Goal: Task Accomplishment & Management: Complete application form

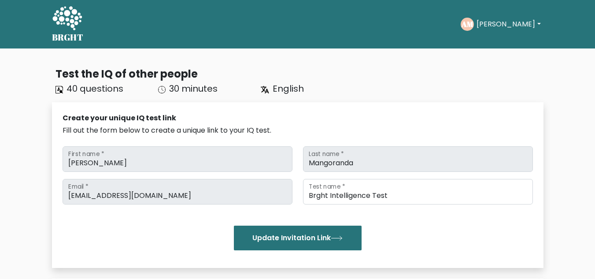
click at [503, 26] on button "[PERSON_NAME]" at bounding box center [508, 24] width 69 height 11
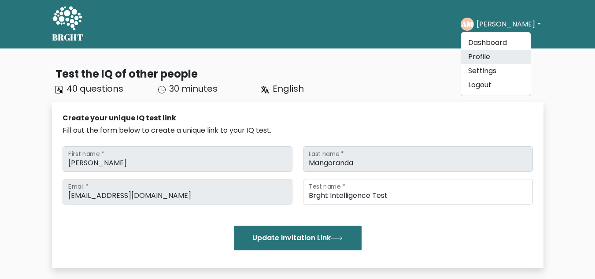
click at [494, 59] on link "Profile" at bounding box center [496, 57] width 70 height 14
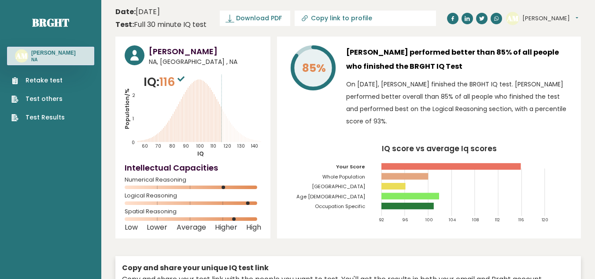
click at [51, 85] on link "Retake test" at bounding box center [37, 80] width 53 height 9
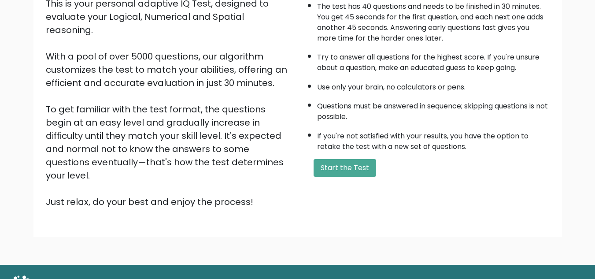
scroll to position [125, 0]
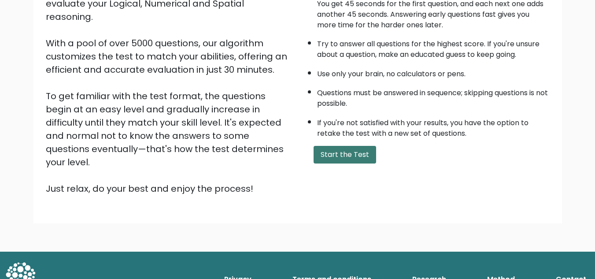
click at [356, 155] on button "Start the Test" at bounding box center [345, 155] width 63 height 18
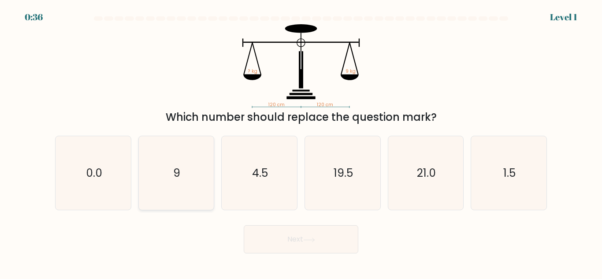
click at [184, 190] on icon "9" at bounding box center [176, 173] width 74 height 74
click at [301, 142] on input "b. 9" at bounding box center [301, 141] width 0 height 2
radio input "true"
click at [303, 248] on button "Next" at bounding box center [301, 239] width 115 height 28
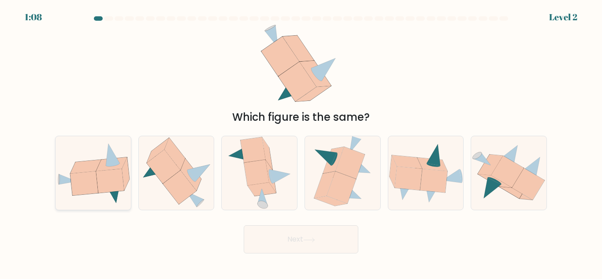
click at [114, 177] on icon at bounding box center [110, 181] width 28 height 24
click at [301, 142] on input "a." at bounding box center [301, 141] width 0 height 2
radio input "true"
click at [311, 240] on icon at bounding box center [309, 239] width 11 height 4
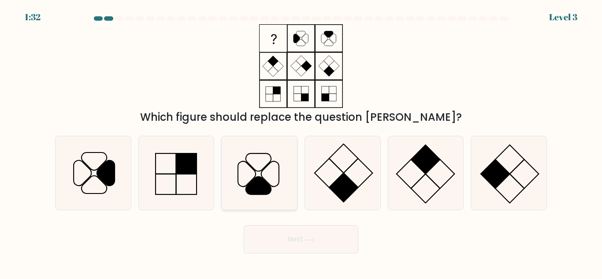
click at [256, 185] on icon at bounding box center [258, 186] width 25 height 18
click at [301, 142] on input "c." at bounding box center [301, 141] width 0 height 2
radio input "true"
click at [295, 230] on button "Next" at bounding box center [301, 239] width 115 height 28
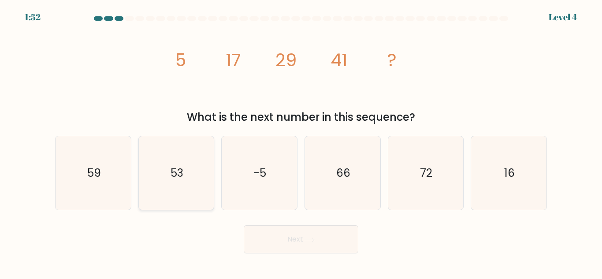
click at [178, 166] on text "53" at bounding box center [176, 172] width 13 height 15
click at [301, 142] on input "b. 53" at bounding box center [301, 141] width 0 height 2
radio input "true"
click at [313, 250] on button "Next" at bounding box center [301, 239] width 115 height 28
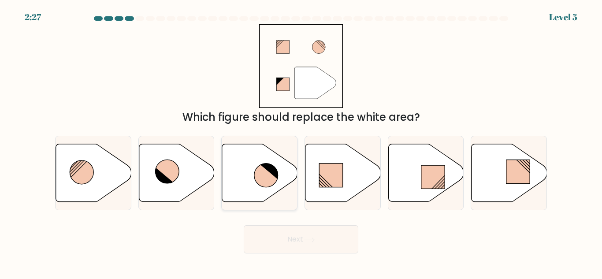
click at [271, 175] on icon at bounding box center [266, 175] width 24 height 24
click at [301, 142] on input "c." at bounding box center [301, 141] width 0 height 2
radio input "true"
click at [281, 247] on button "Next" at bounding box center [301, 239] width 115 height 28
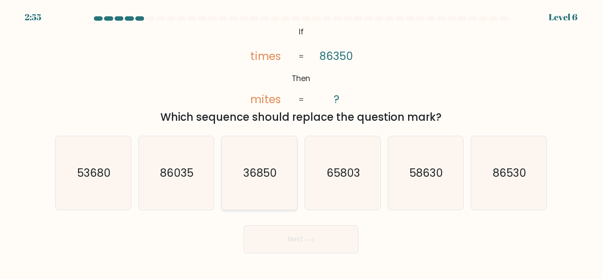
click at [268, 173] on text "36850" at bounding box center [259, 172] width 33 height 15
click at [301, 142] on input "c. 36850" at bounding box center [301, 141] width 0 height 2
radio input "true"
click at [302, 248] on button "Next" at bounding box center [301, 239] width 115 height 28
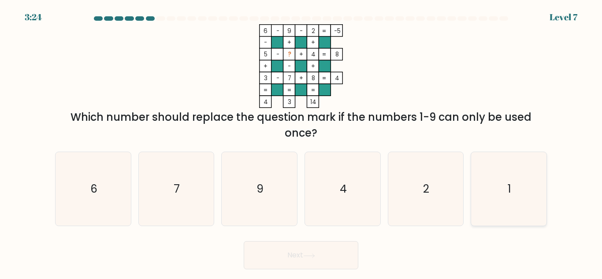
click at [489, 193] on icon "1" at bounding box center [509, 189] width 74 height 74
click at [301, 142] on input "f. 1" at bounding box center [301, 141] width 0 height 2
radio input "true"
click at [329, 253] on button "Next" at bounding box center [301, 255] width 115 height 28
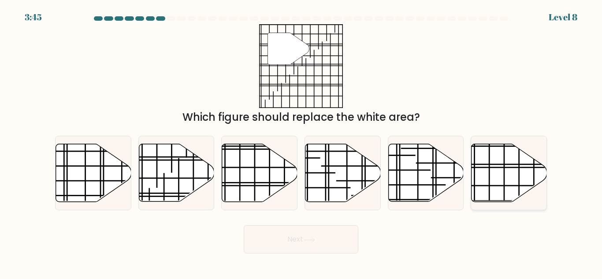
click at [496, 165] on icon at bounding box center [508, 173] width 75 height 58
click at [301, 142] on input "f." at bounding box center [301, 141] width 0 height 2
radio input "true"
click at [331, 238] on button "Next" at bounding box center [301, 239] width 115 height 28
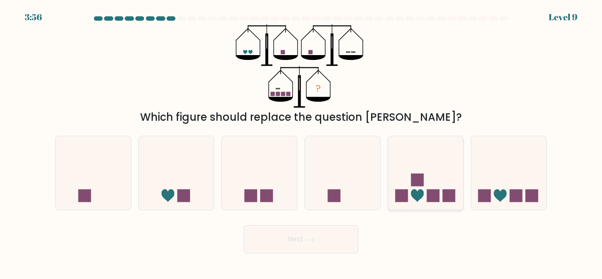
click at [434, 164] on icon at bounding box center [425, 173] width 75 height 62
click at [301, 142] on input "e." at bounding box center [301, 141] width 0 height 2
radio input "true"
drag, startPoint x: 303, startPoint y: 255, endPoint x: 307, endPoint y: 250, distance: 6.9
click at [305, 252] on body "3:55 Level 9" at bounding box center [301, 139] width 602 height 279
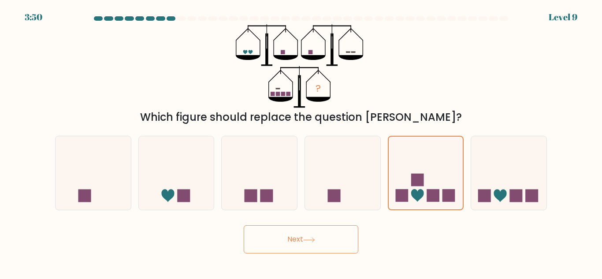
click at [296, 243] on button "Next" at bounding box center [301, 239] width 115 height 28
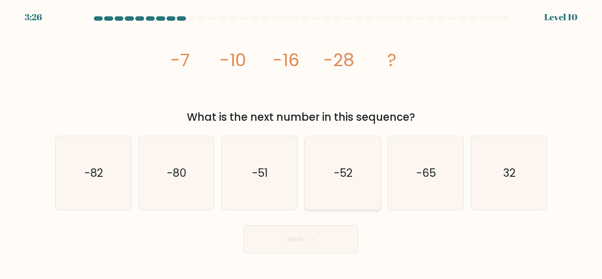
click at [362, 178] on icon "-52" at bounding box center [343, 173] width 74 height 74
click at [301, 142] on input "d. -52" at bounding box center [301, 141] width 0 height 2
radio input "true"
click at [334, 234] on button "Next" at bounding box center [301, 239] width 115 height 28
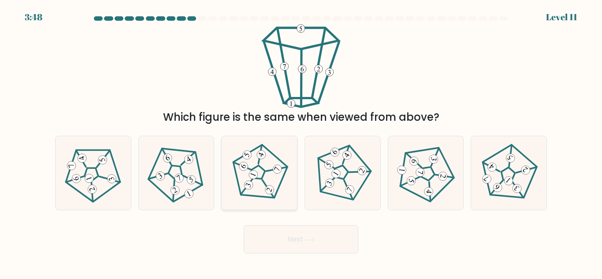
click at [255, 178] on 673 at bounding box center [253, 174] width 11 height 11
click at [301, 142] on input "c." at bounding box center [301, 141] width 0 height 2
radio input "true"
click at [310, 244] on button "Next" at bounding box center [301, 239] width 115 height 28
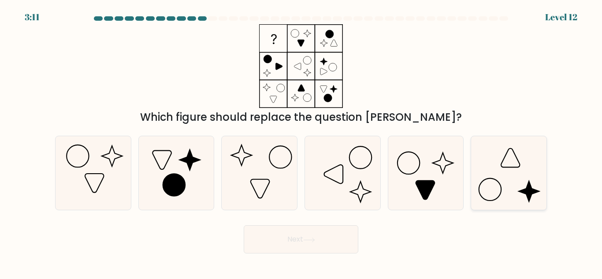
click at [505, 186] on icon at bounding box center [509, 173] width 74 height 74
click at [301, 142] on input "f." at bounding box center [301, 141] width 0 height 2
radio input "true"
click at [292, 238] on button "Next" at bounding box center [301, 239] width 115 height 28
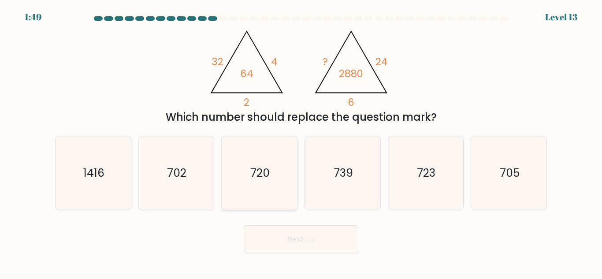
click at [273, 174] on icon "720" at bounding box center [259, 173] width 74 height 74
click at [301, 142] on input "c. 720" at bounding box center [301, 141] width 0 height 2
radio input "true"
click at [281, 232] on button "Next" at bounding box center [301, 239] width 115 height 28
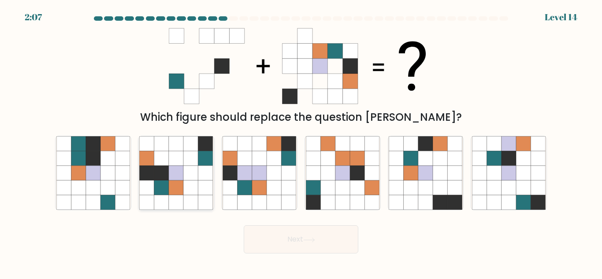
click at [181, 192] on icon at bounding box center [176, 187] width 15 height 15
click at [301, 142] on input "b." at bounding box center [301, 141] width 0 height 2
radio input "true"
click at [269, 237] on button "Next" at bounding box center [301, 239] width 115 height 28
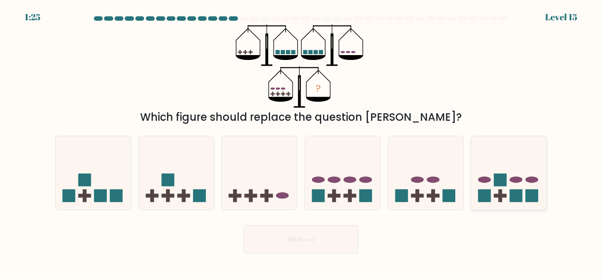
click at [496, 177] on rect at bounding box center [500, 180] width 13 height 13
click at [301, 142] on input "f." at bounding box center [301, 141] width 0 height 2
radio input "true"
click at [284, 244] on button "Next" at bounding box center [301, 239] width 115 height 28
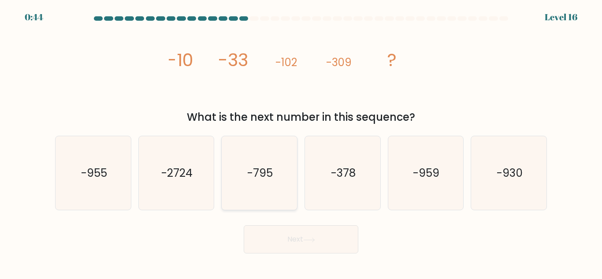
click at [273, 198] on icon "-795" at bounding box center [259, 173] width 74 height 74
click at [301, 142] on input "c. -795" at bounding box center [301, 141] width 0 height 2
radio input "true"
click at [291, 238] on button "Next" at bounding box center [301, 239] width 115 height 28
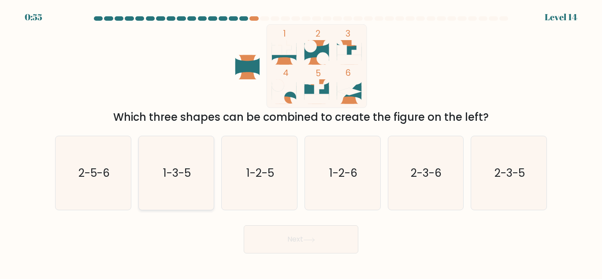
click at [205, 189] on icon "1-3-5" at bounding box center [176, 173] width 74 height 74
click at [301, 142] on input "b. 1-3-5" at bounding box center [301, 141] width 0 height 2
radio input "true"
click at [271, 244] on button "Next" at bounding box center [301, 239] width 115 height 28
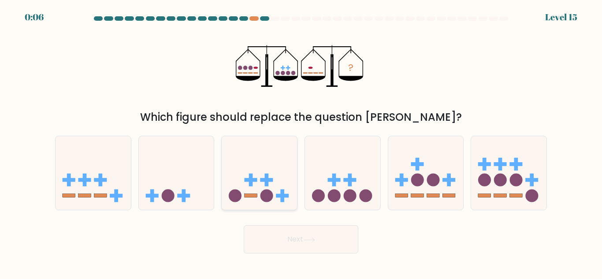
click at [286, 179] on icon at bounding box center [259, 173] width 75 height 62
click at [301, 142] on input "c." at bounding box center [301, 141] width 0 height 2
radio input "true"
click at [444, 174] on icon at bounding box center [425, 173] width 75 height 62
click at [301, 142] on input "e." at bounding box center [301, 141] width 0 height 2
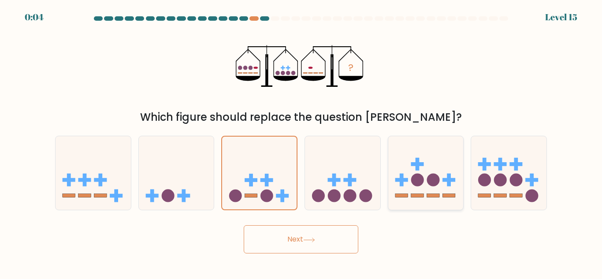
radio input "true"
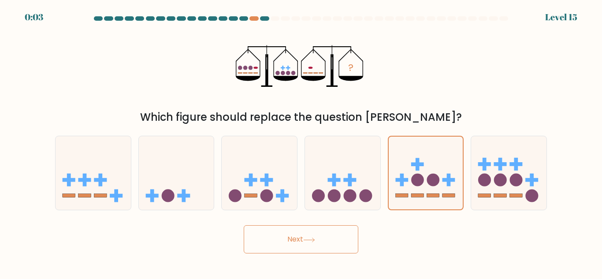
click at [334, 241] on button "Next" at bounding box center [301, 239] width 115 height 28
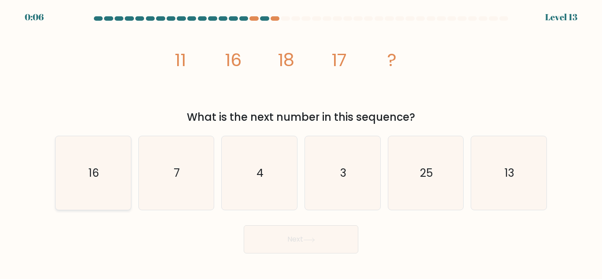
click at [85, 179] on icon "16" at bounding box center [93, 173] width 74 height 74
click at [301, 142] on input "a. 16" at bounding box center [301, 141] width 0 height 2
radio input "true"
click at [272, 236] on button "Next" at bounding box center [301, 239] width 115 height 28
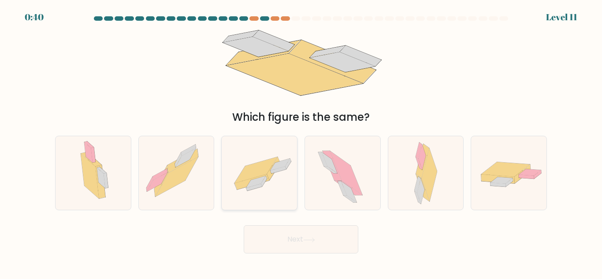
click at [270, 157] on icon at bounding box center [259, 173] width 75 height 52
click at [301, 142] on input "c." at bounding box center [301, 141] width 0 height 2
radio input "true"
click at [264, 241] on button "Next" at bounding box center [301, 239] width 115 height 28
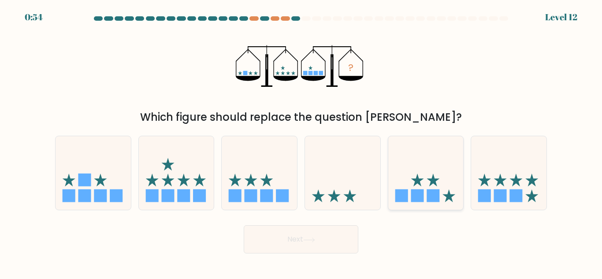
click at [448, 188] on icon at bounding box center [425, 173] width 75 height 62
click at [301, 142] on input "e." at bounding box center [301, 141] width 0 height 2
radio input "true"
click at [311, 248] on button "Next" at bounding box center [301, 239] width 115 height 28
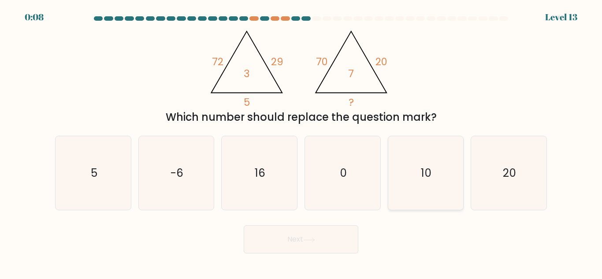
click at [436, 163] on icon "10" at bounding box center [426, 173] width 74 height 74
click at [301, 142] on input "e. 10" at bounding box center [301, 141] width 0 height 2
radio input "true"
click at [288, 238] on button "Next" at bounding box center [301, 239] width 115 height 28
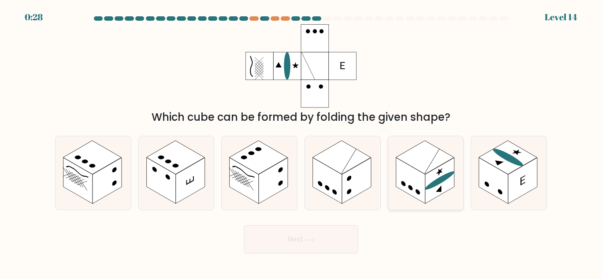
click at [442, 175] on g at bounding box center [440, 181] width 30 height 46
click at [301, 142] on input "e." at bounding box center [301, 141] width 0 height 2
radio input "true"
click at [299, 244] on button "Next" at bounding box center [301, 239] width 115 height 28
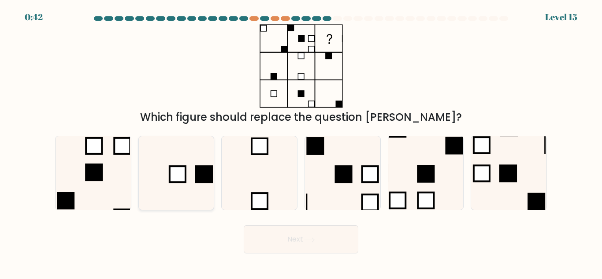
click at [194, 175] on icon at bounding box center [176, 173] width 74 height 74
click at [301, 142] on input "b." at bounding box center [301, 141] width 0 height 2
radio input "true"
click at [295, 235] on button "Next" at bounding box center [301, 239] width 115 height 28
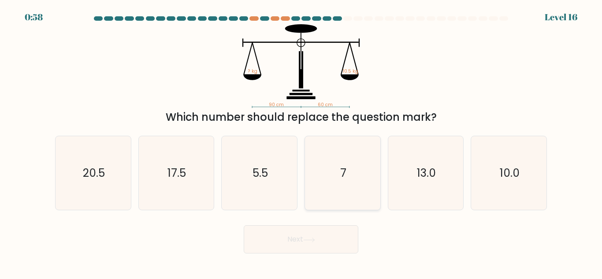
click at [373, 194] on icon "7" at bounding box center [343, 173] width 74 height 74
click at [301, 142] on input "d. 7" at bounding box center [301, 141] width 0 height 2
radio input "true"
click at [293, 248] on button "Next" at bounding box center [301, 239] width 115 height 28
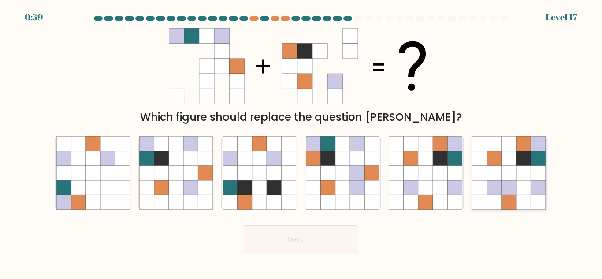
click at [531, 182] on icon at bounding box center [538, 187] width 15 height 15
click at [301, 142] on input "f." at bounding box center [301, 141] width 0 height 2
radio input "true"
click at [454, 175] on icon at bounding box center [455, 173] width 15 height 15
click at [301, 142] on input "e." at bounding box center [301, 141] width 0 height 2
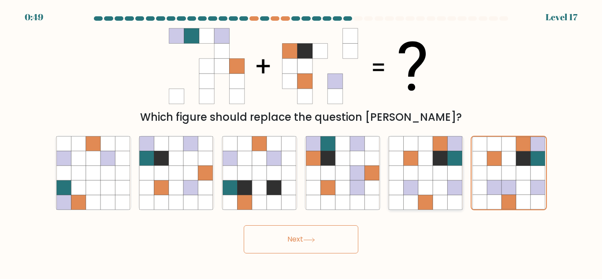
radio input "true"
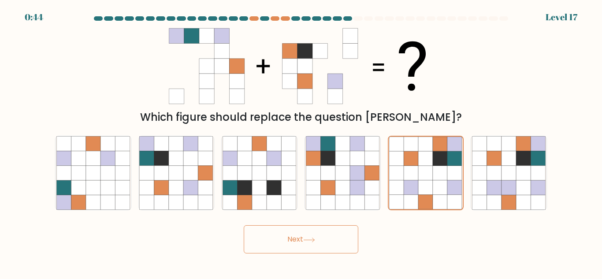
click at [288, 235] on button "Next" at bounding box center [301, 239] width 115 height 28
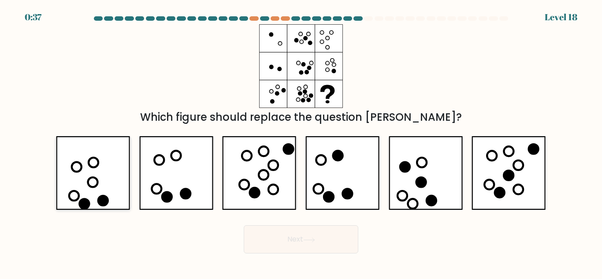
click at [97, 184] on icon at bounding box center [93, 183] width 10 height 10
click at [301, 142] on input "a." at bounding box center [301, 141] width 0 height 2
radio input "true"
click at [267, 241] on button "Next" at bounding box center [301, 239] width 115 height 28
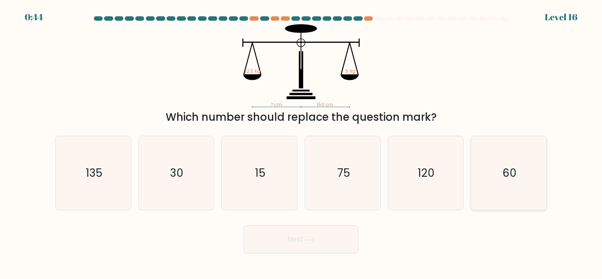
click at [498, 178] on icon "60" at bounding box center [509, 173] width 74 height 74
click at [301, 142] on input "f. 60" at bounding box center [301, 141] width 0 height 2
radio input "true"
click at [315, 244] on button "Next" at bounding box center [301, 239] width 115 height 28
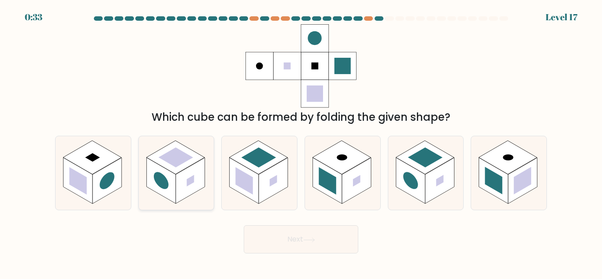
click at [196, 166] on rect at bounding box center [190, 181] width 29 height 46
click at [301, 142] on input "b." at bounding box center [301, 141] width 0 height 2
radio input "true"
click at [330, 242] on button "Next" at bounding box center [301, 239] width 115 height 28
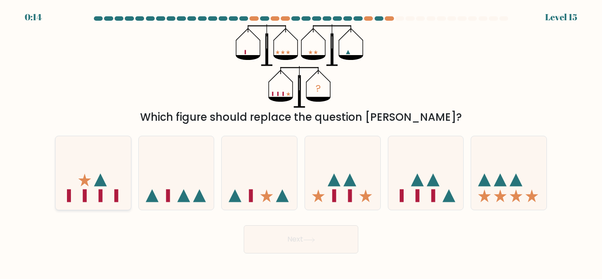
click at [97, 177] on icon at bounding box center [93, 173] width 75 height 62
click at [301, 142] on input "a." at bounding box center [301, 141] width 0 height 2
radio input "true"
click at [282, 247] on button "Next" at bounding box center [301, 239] width 115 height 28
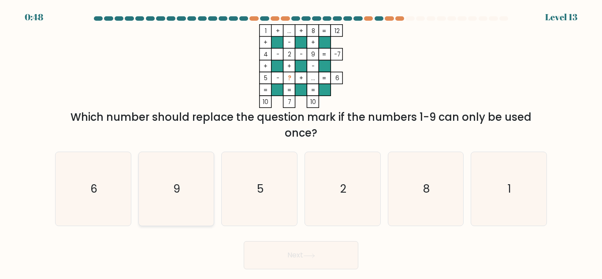
click at [185, 183] on icon "9" at bounding box center [176, 189] width 74 height 74
click at [301, 142] on input "b. 9" at bounding box center [301, 141] width 0 height 2
radio input "true"
click at [270, 254] on button "Next" at bounding box center [301, 255] width 115 height 28
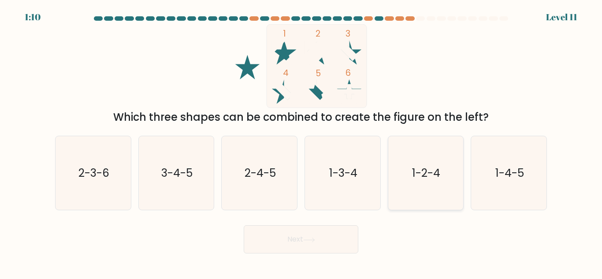
click at [420, 159] on icon "1-2-4" at bounding box center [426, 173] width 74 height 74
click at [301, 142] on input "e. 1-2-4" at bounding box center [301, 141] width 0 height 2
radio input "true"
click at [328, 241] on button "Next" at bounding box center [301, 239] width 115 height 28
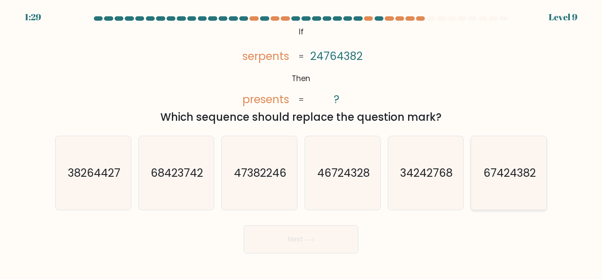
click at [511, 177] on text "67424382" at bounding box center [509, 172] width 52 height 15
click at [301, 142] on input "f. 67424382" at bounding box center [301, 141] width 0 height 2
radio input "true"
click at [339, 247] on button "Next" at bounding box center [301, 239] width 115 height 28
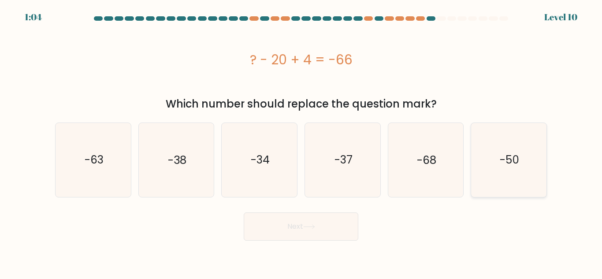
click at [523, 170] on icon "-50" at bounding box center [509, 160] width 74 height 74
click at [301, 142] on input "f. -50" at bounding box center [301, 141] width 0 height 2
radio input "true"
click at [341, 236] on button "Next" at bounding box center [301, 226] width 115 height 28
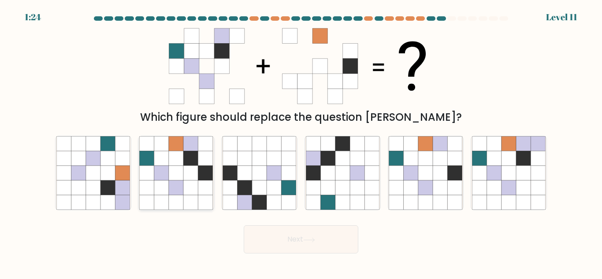
click at [207, 155] on icon at bounding box center [205, 158] width 15 height 15
click at [301, 142] on input "b." at bounding box center [301, 141] width 0 height 2
radio input "true"
click at [292, 238] on button "Next" at bounding box center [301, 239] width 115 height 28
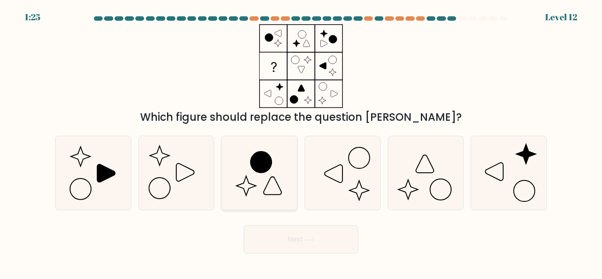
click at [282, 152] on icon at bounding box center [259, 173] width 74 height 74
click at [301, 142] on input "c." at bounding box center [301, 141] width 0 height 2
radio input "true"
click at [274, 236] on button "Next" at bounding box center [301, 239] width 115 height 28
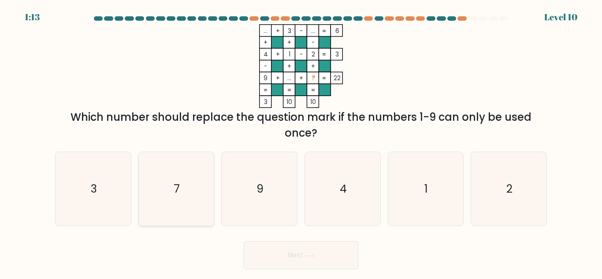
click at [203, 193] on icon "7" at bounding box center [176, 189] width 74 height 74
click at [301, 142] on input "b. 7" at bounding box center [301, 141] width 0 height 2
radio input "true"
click at [281, 252] on button "Next" at bounding box center [301, 255] width 115 height 28
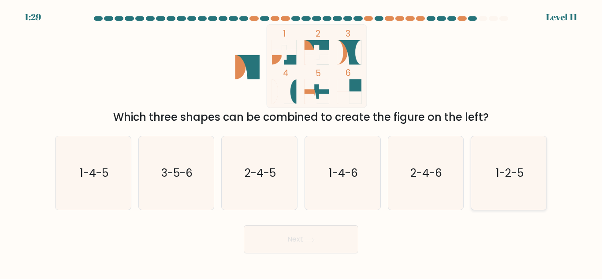
drag, startPoint x: 500, startPoint y: 182, endPoint x: 473, endPoint y: 180, distance: 26.6
click at [500, 181] on icon "1-2-5" at bounding box center [509, 173] width 74 height 74
click at [301, 142] on input "f. 1-2-5" at bounding box center [301, 141] width 0 height 2
radio input "true"
click at [333, 240] on button "Next" at bounding box center [301, 239] width 115 height 28
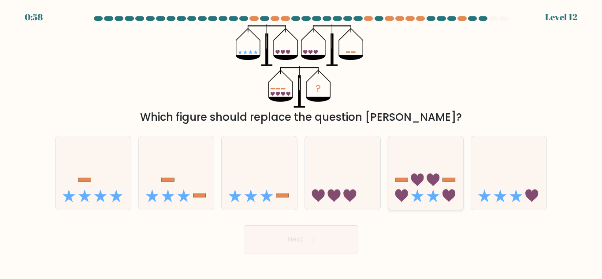
click at [435, 198] on icon at bounding box center [432, 195] width 13 height 13
click at [301, 142] on input "e." at bounding box center [301, 141] width 0 height 2
radio input "true"
click at [315, 248] on button "Next" at bounding box center [301, 239] width 115 height 28
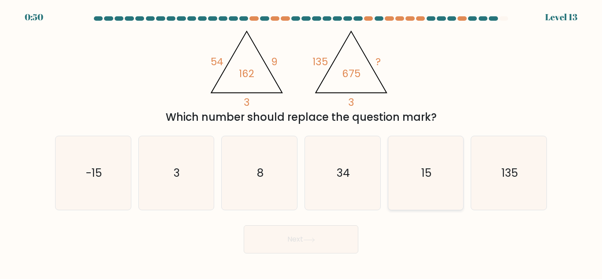
click at [452, 161] on icon "15" at bounding box center [426, 173] width 74 height 74
click at [301, 142] on input "e. 15" at bounding box center [301, 141] width 0 height 2
radio input "true"
click at [312, 231] on button "Next" at bounding box center [301, 239] width 115 height 28
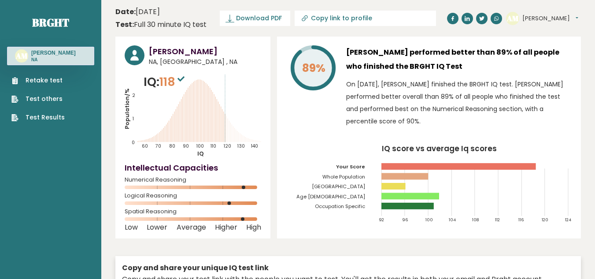
click at [50, 85] on link "Retake test" at bounding box center [37, 80] width 53 height 9
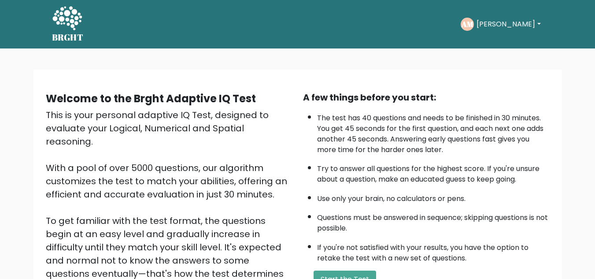
scroll to position [125, 0]
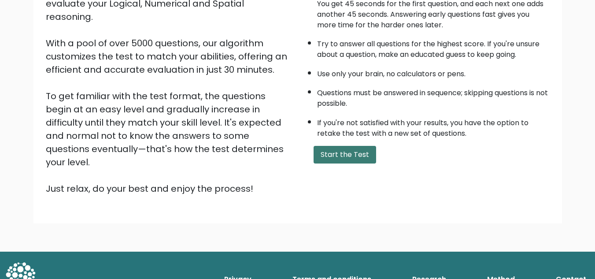
click at [359, 157] on button "Start the Test" at bounding box center [345, 155] width 63 height 18
click at [352, 159] on button "Start the Test" at bounding box center [345, 155] width 63 height 18
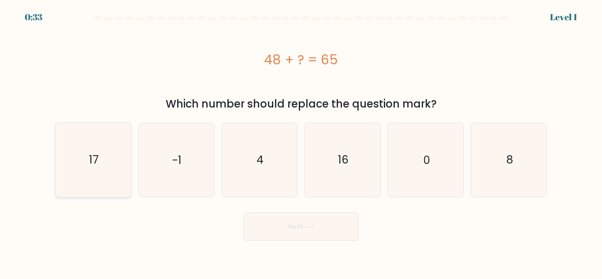
click at [111, 174] on icon "17" at bounding box center [93, 160] width 74 height 74
click at [301, 142] on input "a. 17" at bounding box center [301, 141] width 0 height 2
radio input "true"
click at [338, 231] on button "Next" at bounding box center [301, 226] width 115 height 28
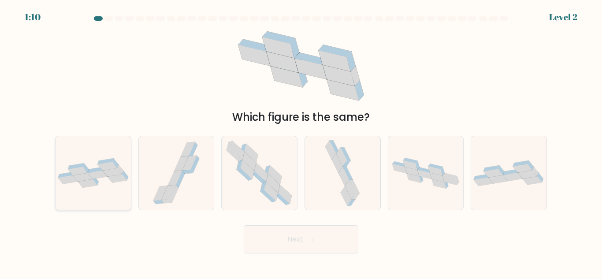
click at [95, 187] on icon at bounding box center [93, 173] width 75 height 30
click at [301, 142] on input "a." at bounding box center [301, 141] width 0 height 2
radio input "true"
click at [294, 243] on button "Next" at bounding box center [301, 239] width 115 height 28
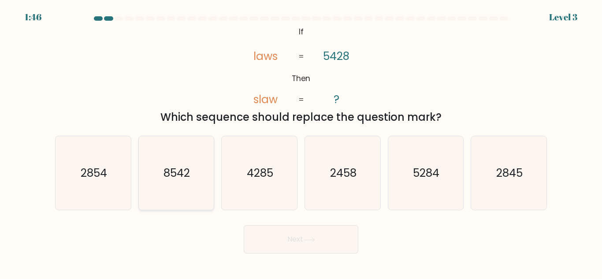
click at [170, 191] on icon "8542" at bounding box center [176, 173] width 74 height 74
click at [301, 142] on input "b. 8542" at bounding box center [301, 141] width 0 height 2
radio input "true"
click at [274, 233] on button "Next" at bounding box center [301, 239] width 115 height 28
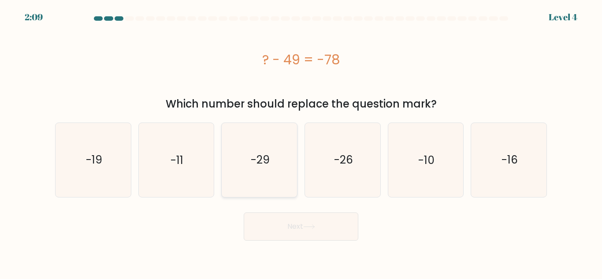
click at [241, 181] on icon "-29" at bounding box center [259, 160] width 74 height 74
click at [301, 142] on input "c. -29" at bounding box center [301, 141] width 0 height 2
radio input "true"
click at [280, 230] on button "Next" at bounding box center [301, 226] width 115 height 28
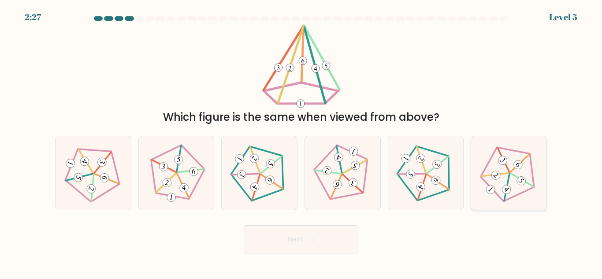
click at [523, 196] on icon at bounding box center [508, 173] width 59 height 59
click at [301, 142] on input "f." at bounding box center [301, 141] width 0 height 2
radio input "true"
drag, startPoint x: 341, startPoint y: 239, endPoint x: 526, endPoint y: 224, distance: 185.1
click at [341, 238] on button "Next" at bounding box center [301, 239] width 115 height 28
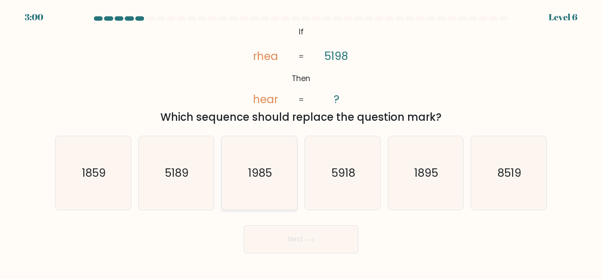
click at [256, 189] on icon "1985" at bounding box center [259, 173] width 74 height 74
click at [301, 142] on input "c. 1985" at bounding box center [301, 141] width 0 height 2
radio input "true"
click at [306, 242] on icon at bounding box center [309, 239] width 12 height 5
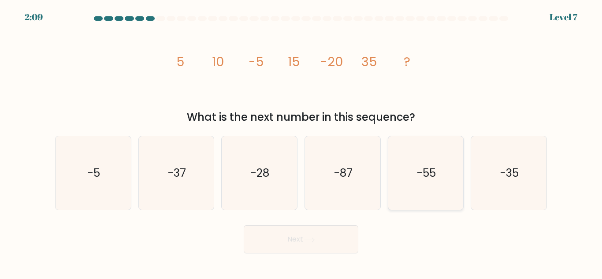
click at [418, 186] on icon "-55" at bounding box center [426, 173] width 74 height 74
click at [301, 142] on input "e. -55" at bounding box center [301, 141] width 0 height 2
radio input "true"
click at [300, 237] on button "Next" at bounding box center [301, 239] width 115 height 28
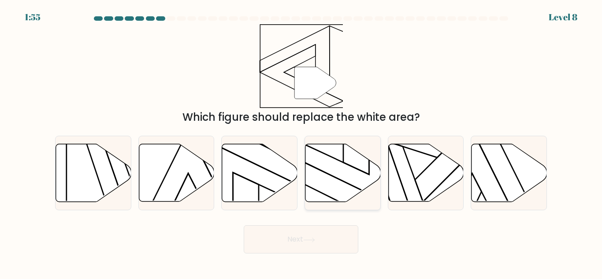
click at [323, 167] on icon at bounding box center [342, 173] width 75 height 58
click at [301, 142] on input "d." at bounding box center [301, 141] width 0 height 2
radio input "true"
click at [332, 238] on button "Next" at bounding box center [301, 239] width 115 height 28
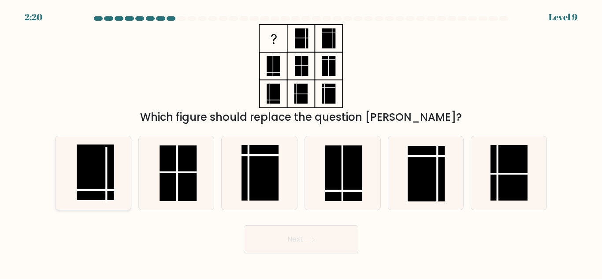
click at [113, 180] on rect at bounding box center [95, 172] width 37 height 56
click at [301, 142] on input "a." at bounding box center [301, 141] width 0 height 2
radio input "true"
click at [303, 235] on button "Next" at bounding box center [301, 239] width 115 height 28
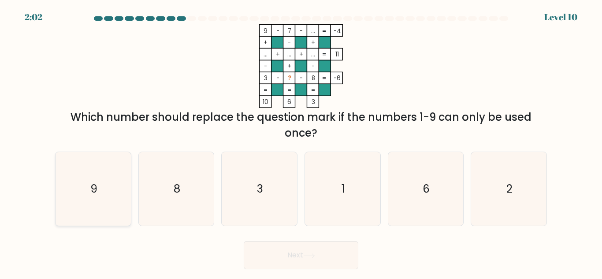
click at [107, 200] on icon "9" at bounding box center [93, 189] width 74 height 74
click at [301, 142] on input "a. 9" at bounding box center [301, 141] width 0 height 2
radio input "true"
click at [344, 179] on icon "1" at bounding box center [343, 189] width 74 height 74
click at [301, 142] on input "d. 1" at bounding box center [301, 141] width 0 height 2
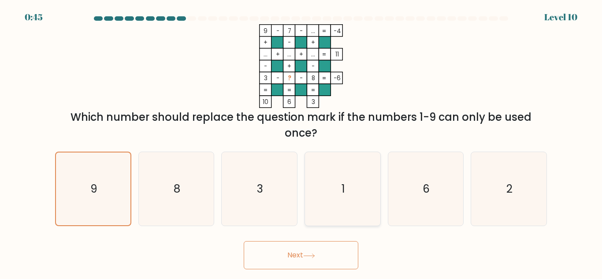
radio input "true"
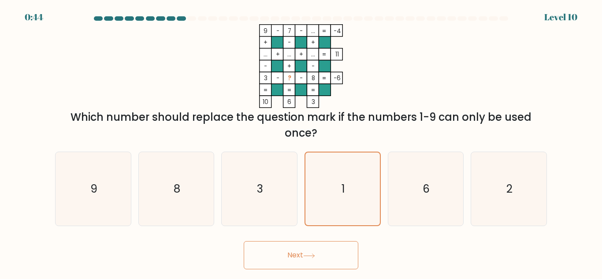
click at [321, 255] on button "Next" at bounding box center [301, 255] width 115 height 28
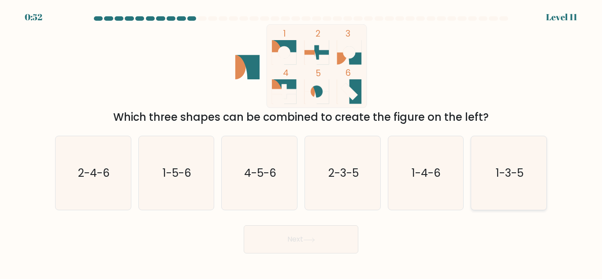
click at [511, 176] on text "1-3-5" at bounding box center [510, 172] width 28 height 15
click at [301, 142] on input "f. 1-3-5" at bounding box center [301, 141] width 0 height 2
radio input "true"
click at [327, 239] on button "Next" at bounding box center [301, 239] width 115 height 28
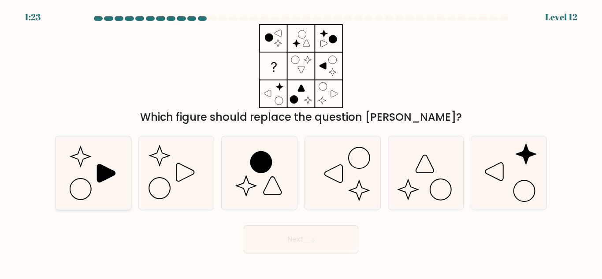
click at [99, 186] on icon at bounding box center [93, 173] width 74 height 74
click at [301, 142] on input "a." at bounding box center [301, 141] width 0 height 2
radio input "true"
click at [283, 235] on button "Next" at bounding box center [301, 239] width 115 height 28
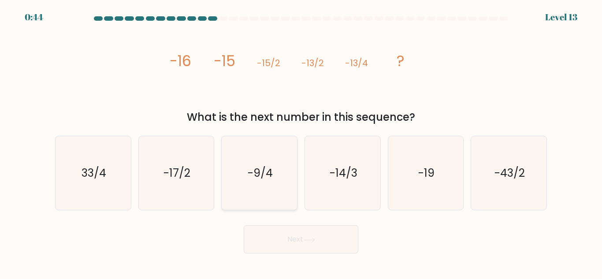
click at [259, 192] on icon "-9/4" at bounding box center [259, 173] width 74 height 74
click at [301, 142] on input "c. -9/4" at bounding box center [301, 141] width 0 height 2
radio input "true"
click at [284, 238] on button "Next" at bounding box center [301, 239] width 115 height 28
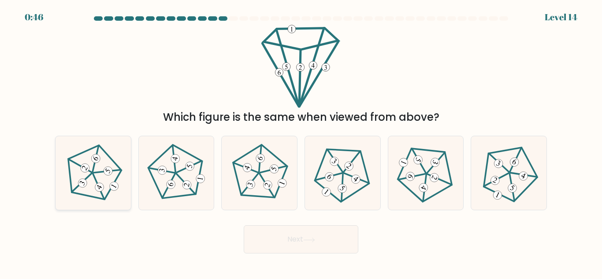
click at [107, 171] on icon at bounding box center [108, 170] width 6 height 5
click at [301, 142] on input "a." at bounding box center [301, 141] width 0 height 2
radio input "true"
click at [276, 242] on button "Next" at bounding box center [301, 239] width 115 height 28
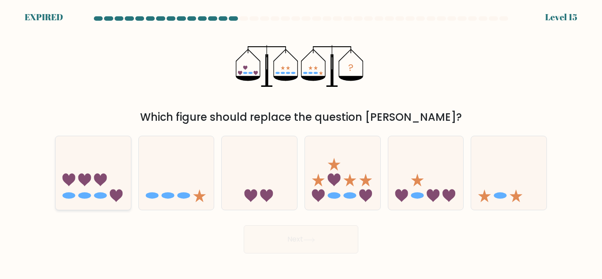
click at [107, 189] on icon at bounding box center [93, 173] width 75 height 62
click at [301, 142] on input "a." at bounding box center [301, 141] width 0 height 2
radio input "true"
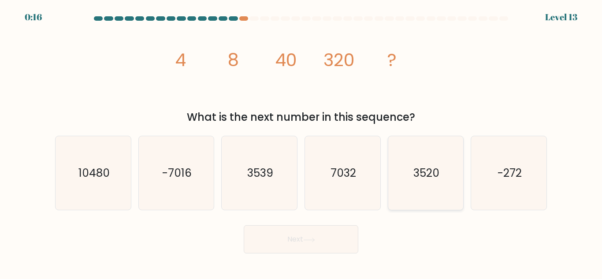
click at [411, 171] on icon "3520" at bounding box center [426, 173] width 74 height 74
click at [301, 142] on input "e. 3520" at bounding box center [301, 141] width 0 height 2
radio input "true"
click at [333, 233] on button "Next" at bounding box center [301, 239] width 115 height 28
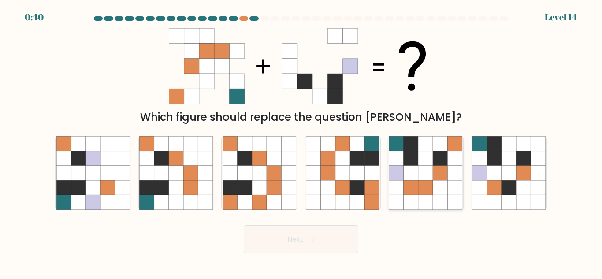
click at [448, 193] on icon at bounding box center [455, 187] width 15 height 15
click at [301, 142] on input "e." at bounding box center [301, 141] width 0 height 2
radio input "true"
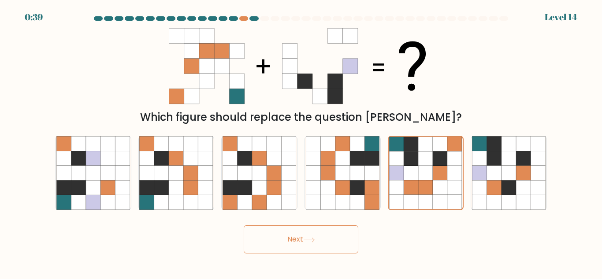
click at [337, 236] on button "Next" at bounding box center [301, 239] width 115 height 28
drag, startPoint x: 302, startPoint y: 240, endPoint x: 215, endPoint y: 224, distance: 88.1
click at [206, 228] on div "Next" at bounding box center [301, 237] width 502 height 33
click at [306, 241] on icon at bounding box center [309, 239] width 12 height 5
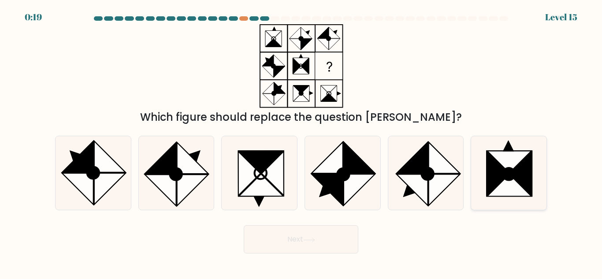
click at [501, 178] on icon at bounding box center [497, 174] width 22 height 44
click at [301, 142] on input "f." at bounding box center [301, 141] width 0 height 2
radio input "true"
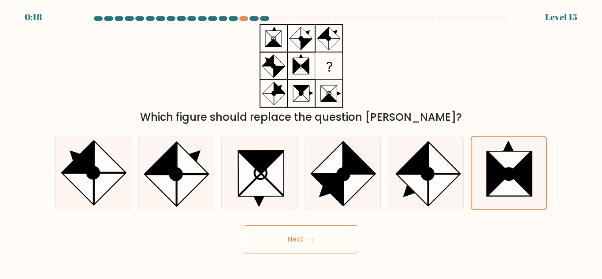
click at [297, 241] on button "Next" at bounding box center [301, 239] width 115 height 28
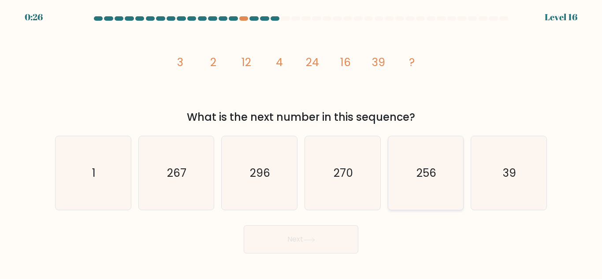
click at [422, 178] on text "256" at bounding box center [426, 172] width 20 height 15
click at [301, 142] on input "e. 256" at bounding box center [301, 141] width 0 height 2
radio input "true"
click at [305, 237] on icon at bounding box center [309, 239] width 12 height 5
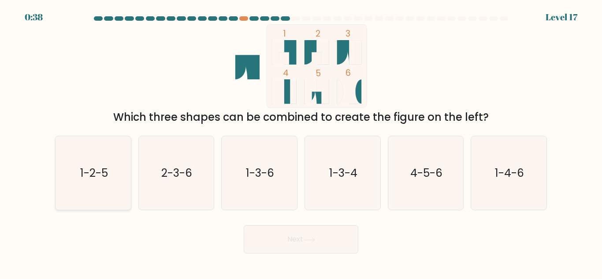
click at [100, 183] on icon "1-2-5" at bounding box center [93, 173] width 74 height 74
click at [301, 142] on input "a. 1-2-5" at bounding box center [301, 141] width 0 height 2
radio input "true"
click at [335, 235] on button "Next" at bounding box center [301, 239] width 115 height 28
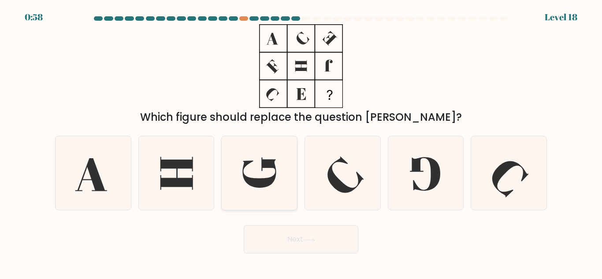
click at [272, 154] on icon at bounding box center [259, 173] width 74 height 74
click at [301, 142] on input "c." at bounding box center [301, 141] width 0 height 2
radio input "true"
click at [301, 240] on button "Next" at bounding box center [301, 239] width 115 height 28
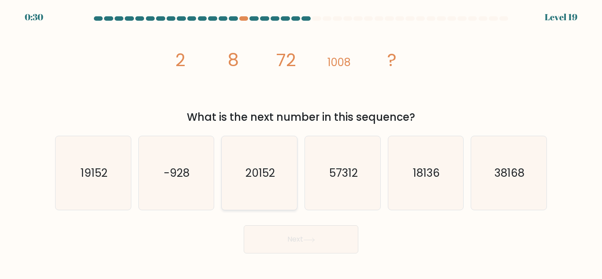
drag, startPoint x: 248, startPoint y: 158, endPoint x: 253, endPoint y: 157, distance: 5.4
click at [248, 157] on icon "20152" at bounding box center [259, 173] width 74 height 74
drag, startPoint x: 285, startPoint y: 250, endPoint x: 235, endPoint y: 211, distance: 62.8
click at [285, 250] on button "Next" at bounding box center [301, 239] width 115 height 28
click at [247, 206] on icon "20152" at bounding box center [259, 173] width 74 height 74
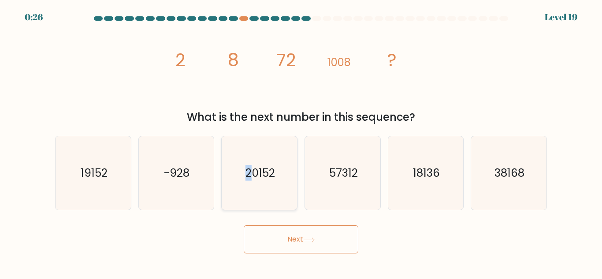
click at [301, 142] on input "c. 20152" at bounding box center [301, 141] width 0 height 2
radio input "true"
click at [268, 233] on button "Next" at bounding box center [301, 239] width 115 height 28
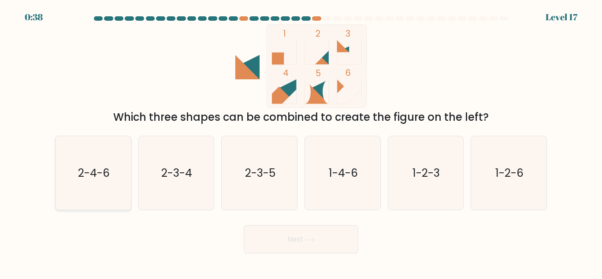
click at [95, 166] on text "2-4-6" at bounding box center [94, 172] width 32 height 15
click at [301, 142] on input "a. 2-4-6" at bounding box center [301, 141] width 0 height 2
radio input "true"
click at [272, 244] on button "Next" at bounding box center [301, 239] width 115 height 28
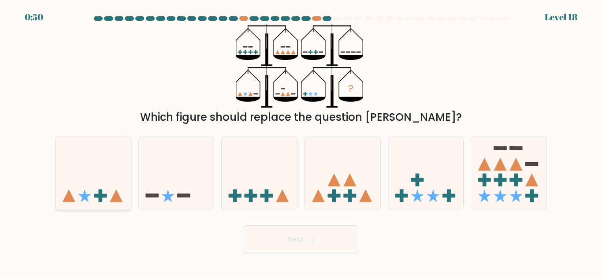
click at [105, 170] on icon at bounding box center [93, 173] width 75 height 62
click at [301, 142] on input "a." at bounding box center [301, 141] width 0 height 2
radio input "true"
click at [289, 242] on button "Next" at bounding box center [301, 239] width 115 height 28
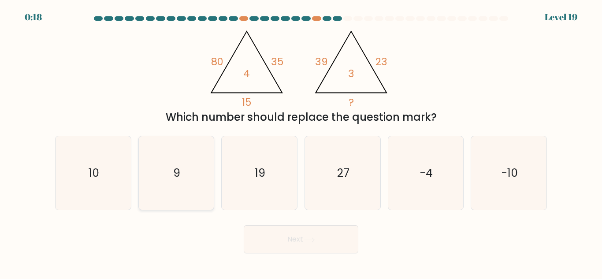
click at [185, 179] on icon "9" at bounding box center [176, 173] width 74 height 74
click at [301, 142] on input "b. 9" at bounding box center [301, 141] width 0 height 2
radio input "true"
click at [320, 242] on button "Next" at bounding box center [301, 239] width 115 height 28
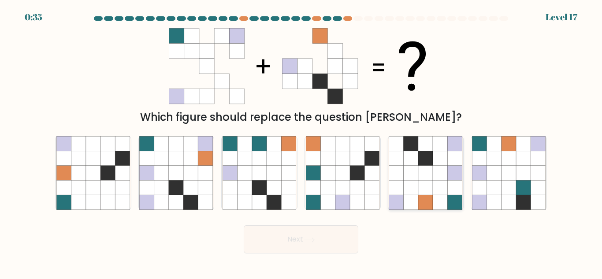
click at [455, 188] on icon at bounding box center [455, 187] width 15 height 15
click at [301, 142] on input "e." at bounding box center [301, 141] width 0 height 2
radio input "true"
click at [295, 236] on button "Next" at bounding box center [301, 239] width 115 height 28
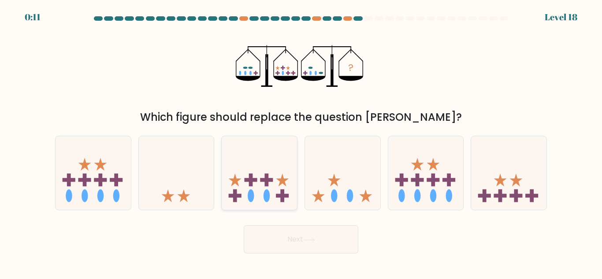
click at [288, 191] on icon at bounding box center [259, 173] width 75 height 62
click at [301, 142] on input "c." at bounding box center [301, 141] width 0 height 2
radio input "true"
click at [529, 182] on icon at bounding box center [508, 173] width 75 height 62
click at [301, 142] on input "f." at bounding box center [301, 141] width 0 height 2
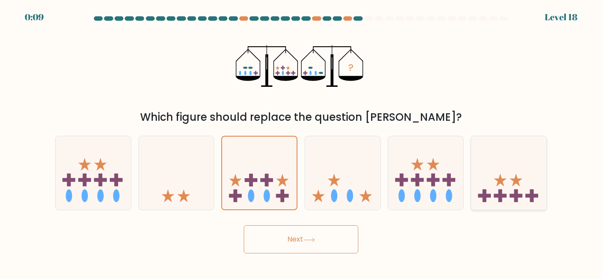
radio input "true"
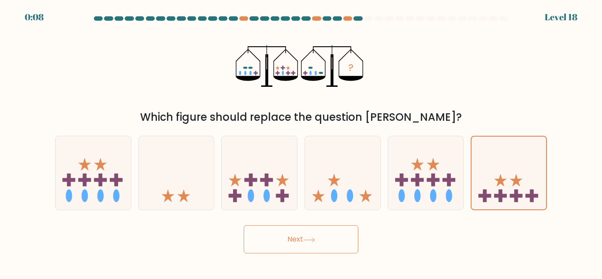
click at [340, 235] on button "Next" at bounding box center [301, 239] width 115 height 28
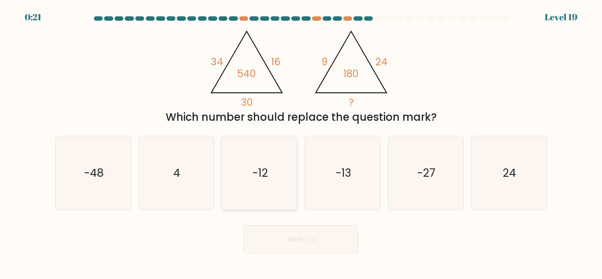
click at [263, 199] on icon "-12" at bounding box center [259, 173] width 74 height 74
click at [301, 142] on input "c. -12" at bounding box center [301, 141] width 0 height 2
radio input "true"
click at [284, 237] on button "Next" at bounding box center [301, 239] width 115 height 28
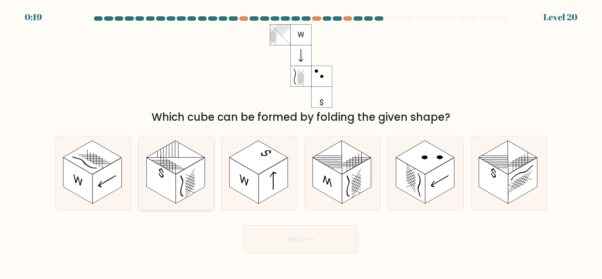
click at [202, 171] on rect at bounding box center [190, 181] width 29 height 46
click at [301, 142] on input "b." at bounding box center [301, 141] width 0 height 2
radio input "true"
click at [326, 242] on button "Next" at bounding box center [301, 239] width 115 height 28
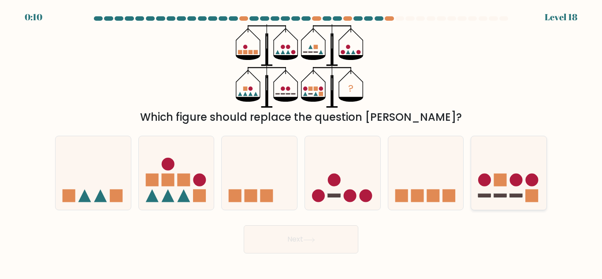
click at [498, 185] on rect at bounding box center [500, 180] width 13 height 13
click at [301, 142] on input "f." at bounding box center [301, 141] width 0 height 2
radio input "true"
click at [191, 192] on icon at bounding box center [176, 173] width 75 height 62
click at [301, 142] on input "b." at bounding box center [301, 141] width 0 height 2
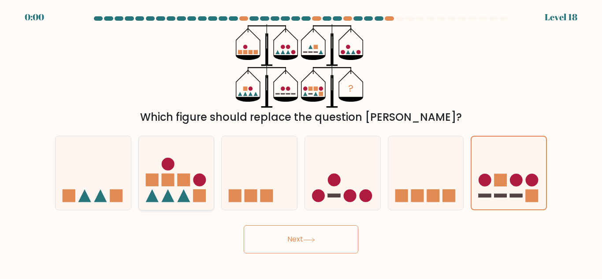
radio input "true"
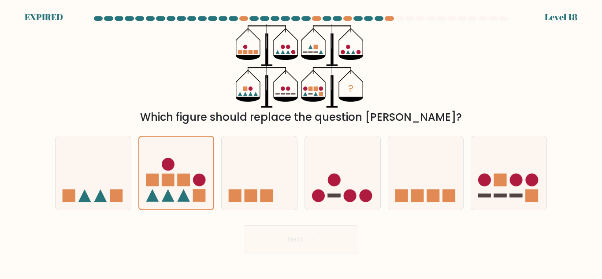
click at [305, 259] on body "EXPIRED Level 18" at bounding box center [301, 139] width 602 height 279
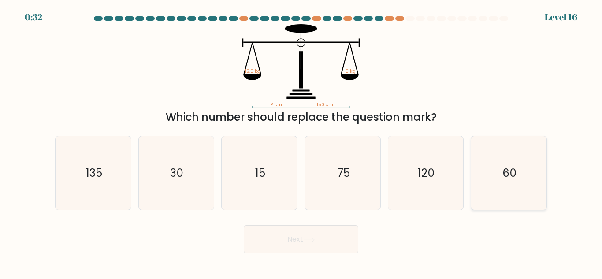
click at [544, 181] on icon "60" at bounding box center [509, 173] width 74 height 74
click at [301, 142] on input "f. 60" at bounding box center [301, 141] width 0 height 2
radio input "true"
click at [359, 243] on div "Next" at bounding box center [301, 237] width 502 height 33
click at [346, 242] on button "Next" at bounding box center [301, 239] width 115 height 28
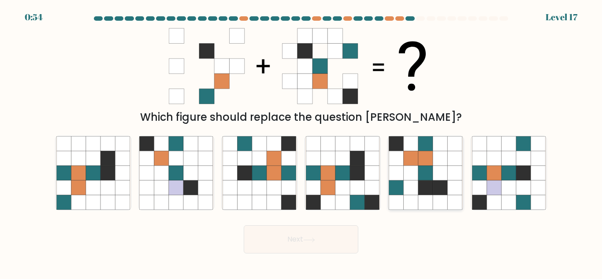
click at [449, 185] on icon at bounding box center [455, 187] width 15 height 15
click at [301, 142] on input "e." at bounding box center [301, 141] width 0 height 2
radio input "true"
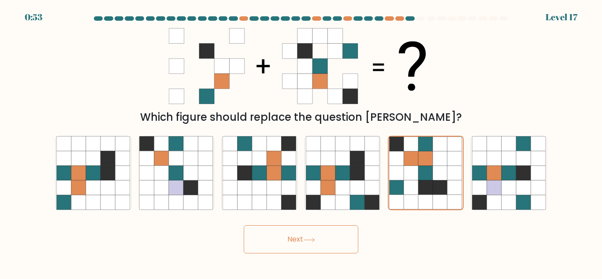
click at [335, 236] on button "Next" at bounding box center [301, 239] width 115 height 28
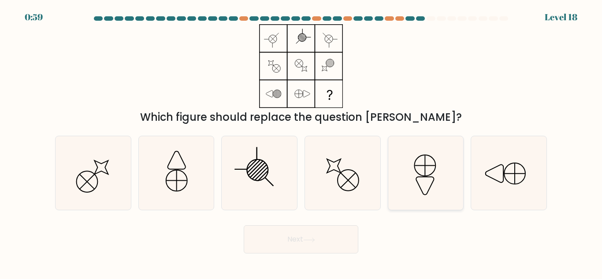
click at [423, 180] on icon at bounding box center [426, 173] width 74 height 74
click at [301, 142] on input "e." at bounding box center [301, 141] width 0 height 2
radio input "true"
click at [500, 184] on icon at bounding box center [509, 173] width 74 height 74
click at [301, 142] on input "f." at bounding box center [301, 141] width 0 height 2
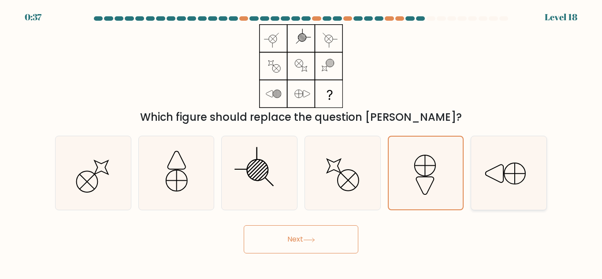
radio input "true"
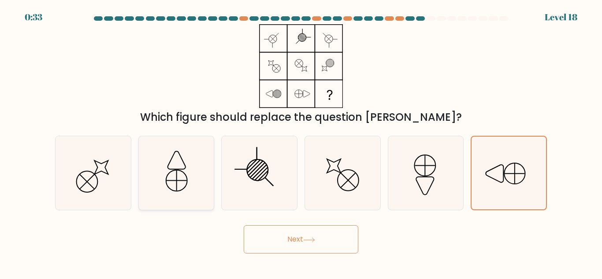
click at [152, 189] on icon at bounding box center [176, 173] width 74 height 74
click at [301, 142] on input "b." at bounding box center [301, 141] width 0 height 2
radio input "true"
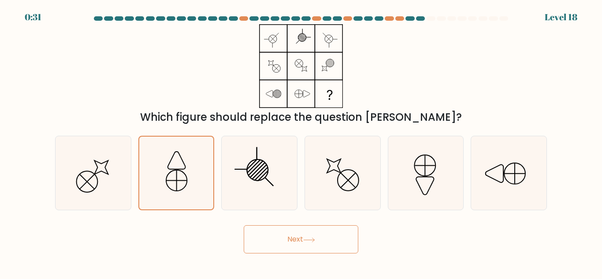
click at [284, 233] on button "Next" at bounding box center [301, 239] width 115 height 28
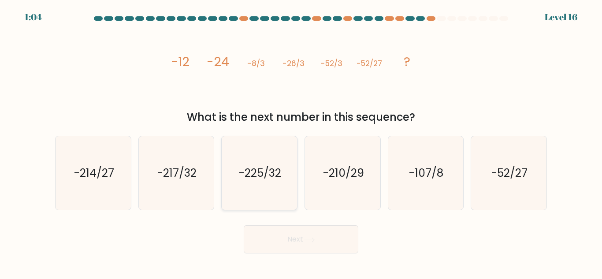
click at [278, 164] on icon "-225/32" at bounding box center [259, 173] width 74 height 74
click at [301, 142] on input "c. -225/32" at bounding box center [301, 141] width 0 height 2
radio input "true"
click at [346, 159] on icon "-210/29" at bounding box center [343, 173] width 74 height 74
click at [301, 142] on input "d. -210/29" at bounding box center [301, 141] width 0 height 2
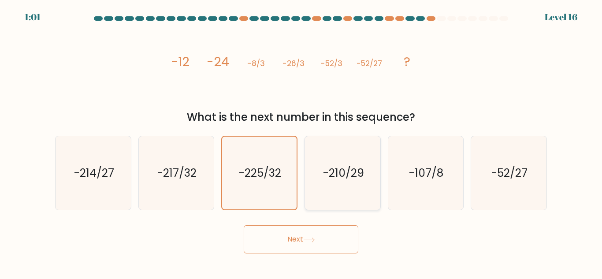
radio input "true"
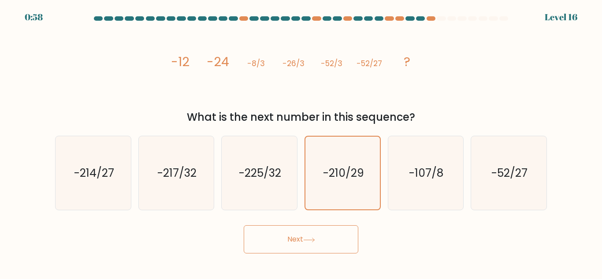
click at [334, 235] on button "Next" at bounding box center [301, 239] width 115 height 28
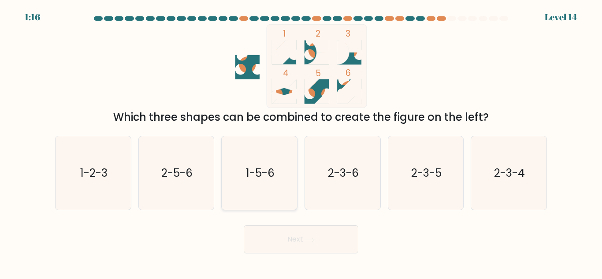
click at [247, 179] on text "1-5-6" at bounding box center [260, 172] width 29 height 15
click at [301, 142] on input "c. 1-5-6" at bounding box center [301, 141] width 0 height 2
radio input "true"
click at [290, 245] on button "Next" at bounding box center [301, 239] width 115 height 28
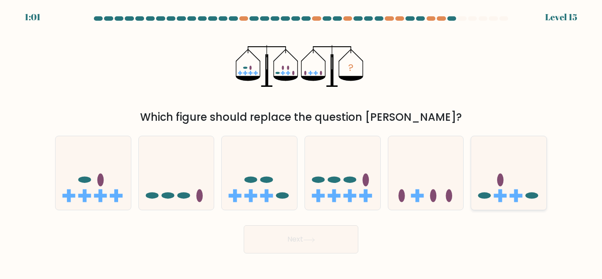
click at [515, 185] on icon at bounding box center [508, 173] width 75 height 62
click at [301, 142] on input "f." at bounding box center [301, 141] width 0 height 2
radio input "true"
click at [321, 243] on button "Next" at bounding box center [301, 239] width 115 height 28
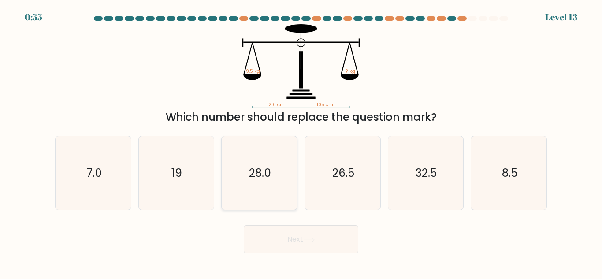
click at [269, 190] on icon "28.0" at bounding box center [259, 173] width 74 height 74
click at [301, 142] on input "c. 28.0" at bounding box center [301, 141] width 0 height 2
radio input "true"
click at [288, 241] on button "Next" at bounding box center [301, 239] width 115 height 28
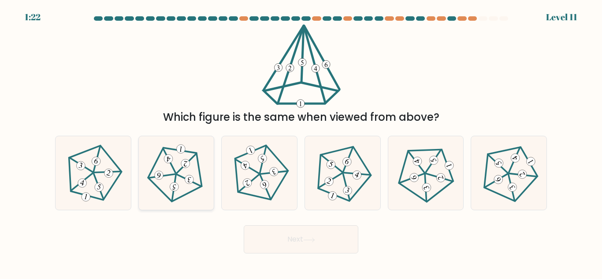
click at [195, 174] on icon at bounding box center [176, 173] width 59 height 59
click at [301, 142] on input "b." at bounding box center [301, 141] width 0 height 2
radio input "true"
click at [260, 244] on button "Next" at bounding box center [301, 239] width 115 height 28
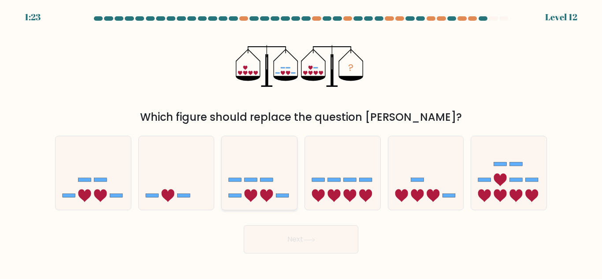
click at [266, 163] on icon at bounding box center [259, 173] width 75 height 62
click at [301, 142] on input "c." at bounding box center [301, 141] width 0 height 2
radio input "true"
click at [285, 244] on button "Next" at bounding box center [301, 239] width 115 height 28
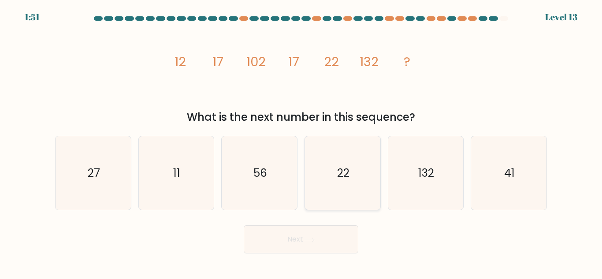
click at [334, 187] on icon "22" at bounding box center [343, 173] width 74 height 74
click at [301, 142] on input "d. 22" at bounding box center [301, 141] width 0 height 2
radio input "true"
click at [317, 244] on button "Next" at bounding box center [301, 239] width 115 height 28
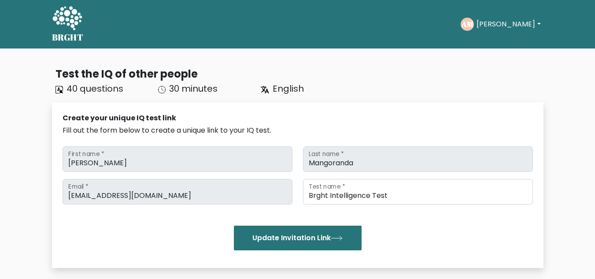
click at [507, 25] on button "[PERSON_NAME]" at bounding box center [508, 24] width 69 height 11
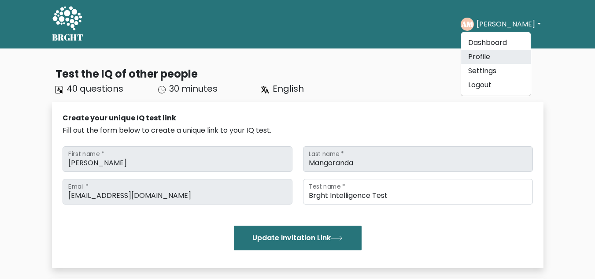
click at [495, 55] on link "Profile" at bounding box center [496, 57] width 70 height 14
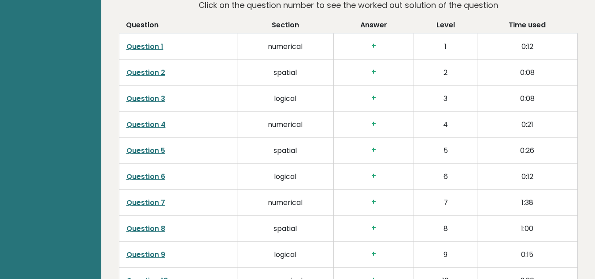
scroll to position [1542, 0]
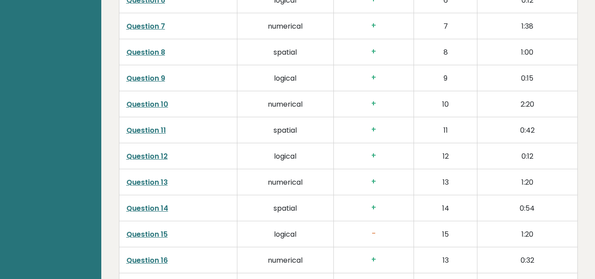
click at [150, 229] on link "Question 15" at bounding box center [146, 234] width 41 height 10
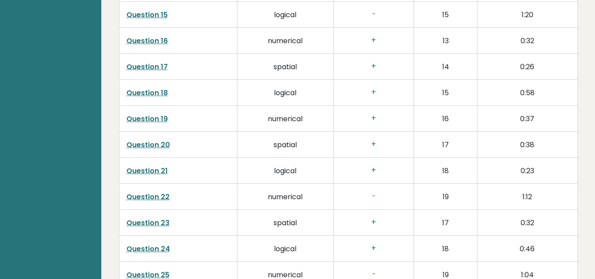
scroll to position [1762, 0]
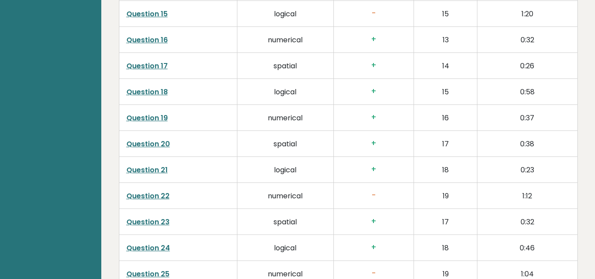
click at [141, 191] on link "Question 22" at bounding box center [147, 196] width 43 height 10
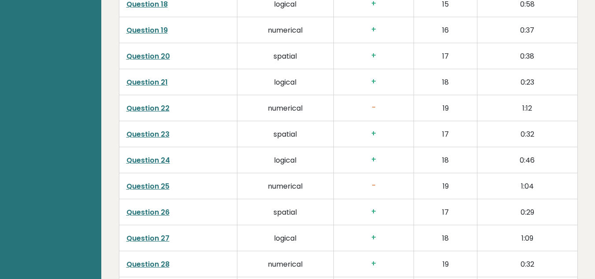
scroll to position [1850, 0]
click at [161, 181] on link "Question 25" at bounding box center [147, 186] width 43 height 10
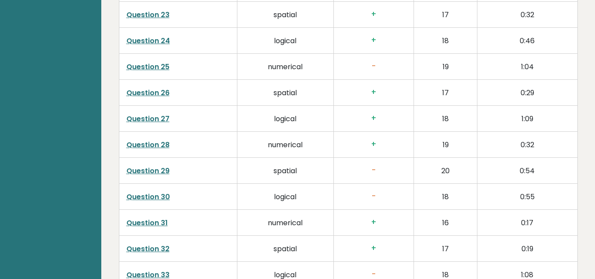
scroll to position [1982, 0]
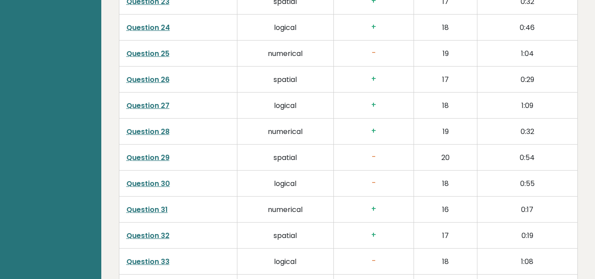
click at [141, 152] on link "Question 29" at bounding box center [147, 157] width 43 height 10
click at [136, 178] on link "Question 30" at bounding box center [148, 183] width 44 height 10
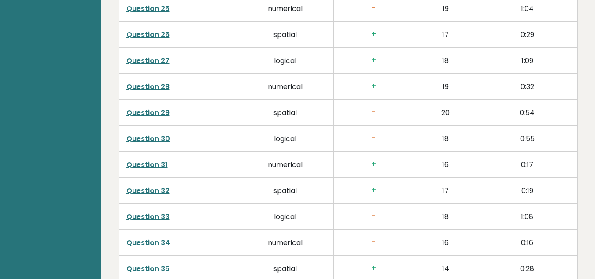
scroll to position [2070, 0]
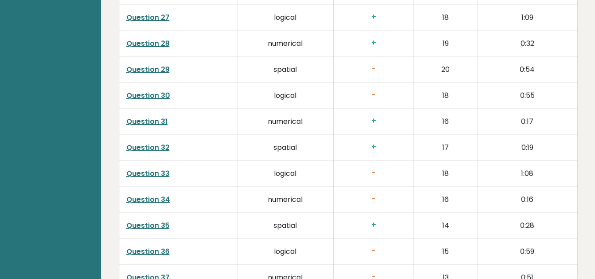
click at [135, 168] on link "Question 33" at bounding box center [147, 173] width 43 height 10
click at [156, 194] on link "Question 34" at bounding box center [148, 199] width 44 height 10
click at [146, 246] on link "Question 36" at bounding box center [147, 251] width 43 height 10
click at [163, 194] on link "Question 34" at bounding box center [148, 199] width 44 height 10
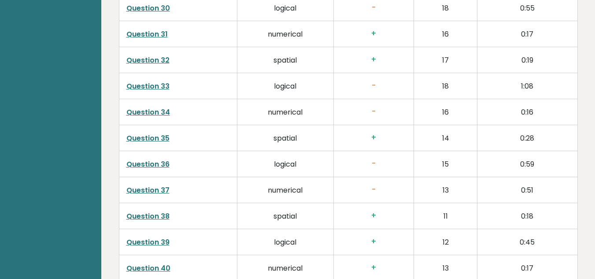
scroll to position [2158, 0]
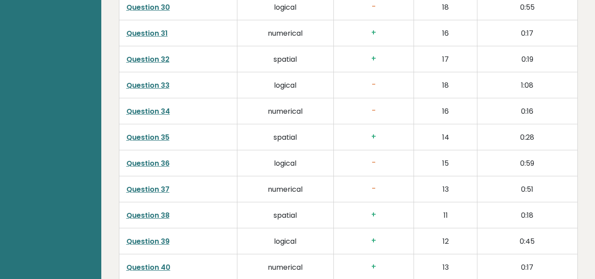
click at [162, 184] on link "Question 37" at bounding box center [147, 189] width 43 height 10
click at [148, 184] on link "Question 37" at bounding box center [147, 189] width 43 height 10
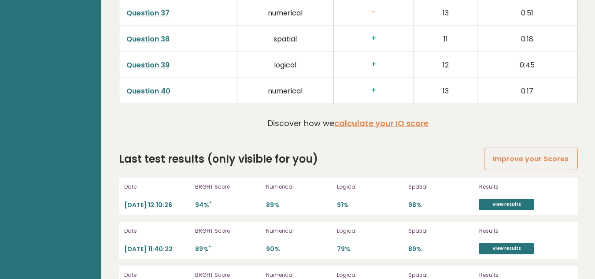
scroll to position [2359, 0]
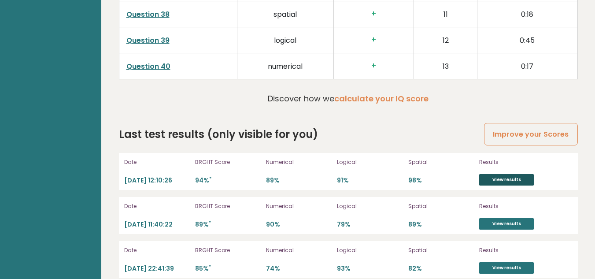
click at [504, 174] on link "View results" at bounding box center [506, 179] width 55 height 11
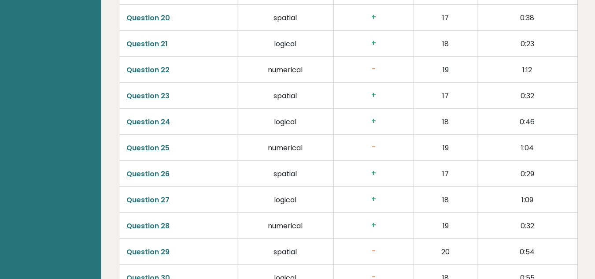
scroll to position [1938, 0]
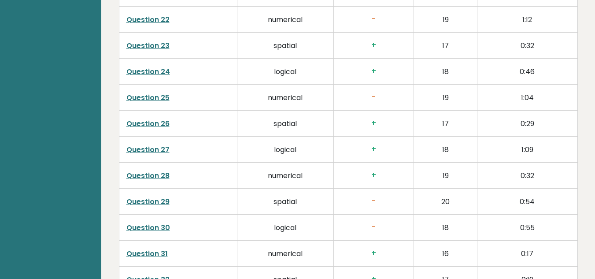
click at [136, 196] on link "Question 29" at bounding box center [147, 201] width 43 height 10
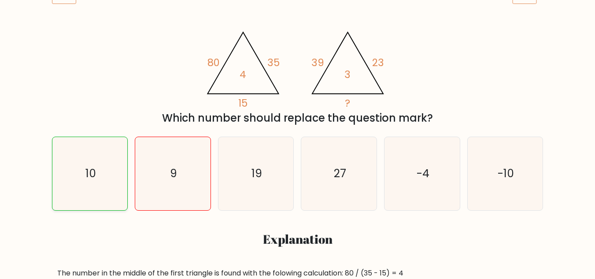
scroll to position [44, 0]
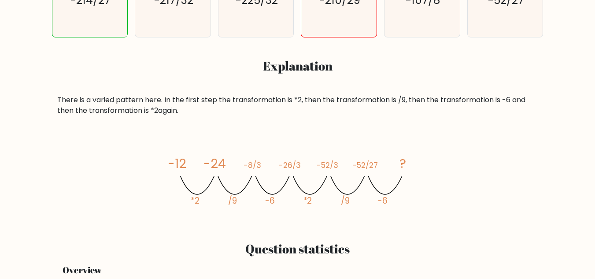
scroll to position [176, 0]
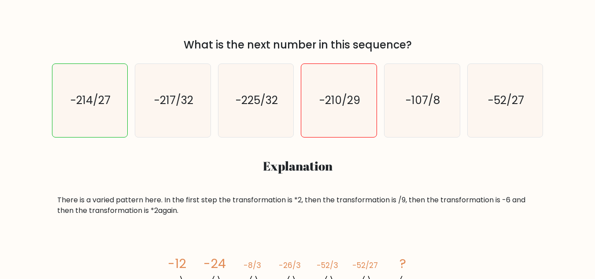
scroll to position [88, 0]
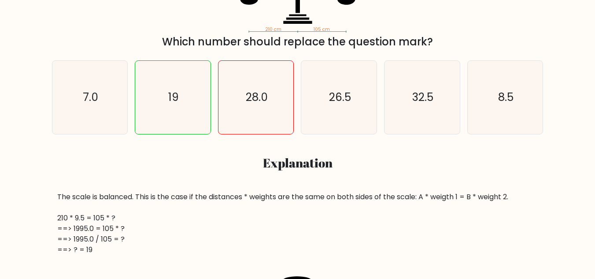
scroll to position [176, 0]
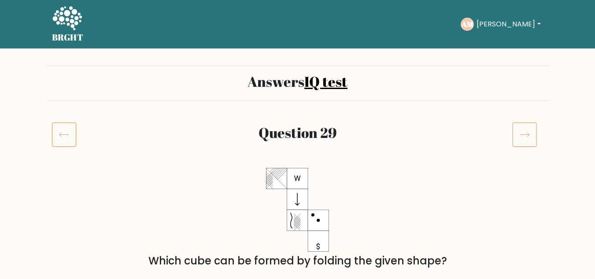
click at [53, 130] on icon at bounding box center [64, 134] width 24 height 25
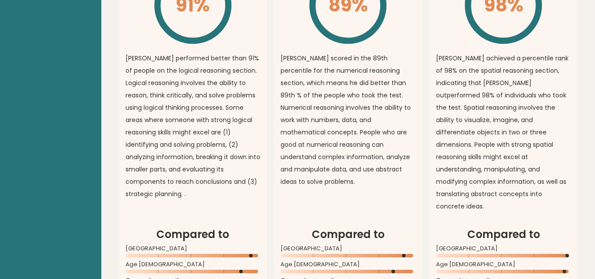
scroll to position [2359, 0]
